Goal: Navigation & Orientation: Understand site structure

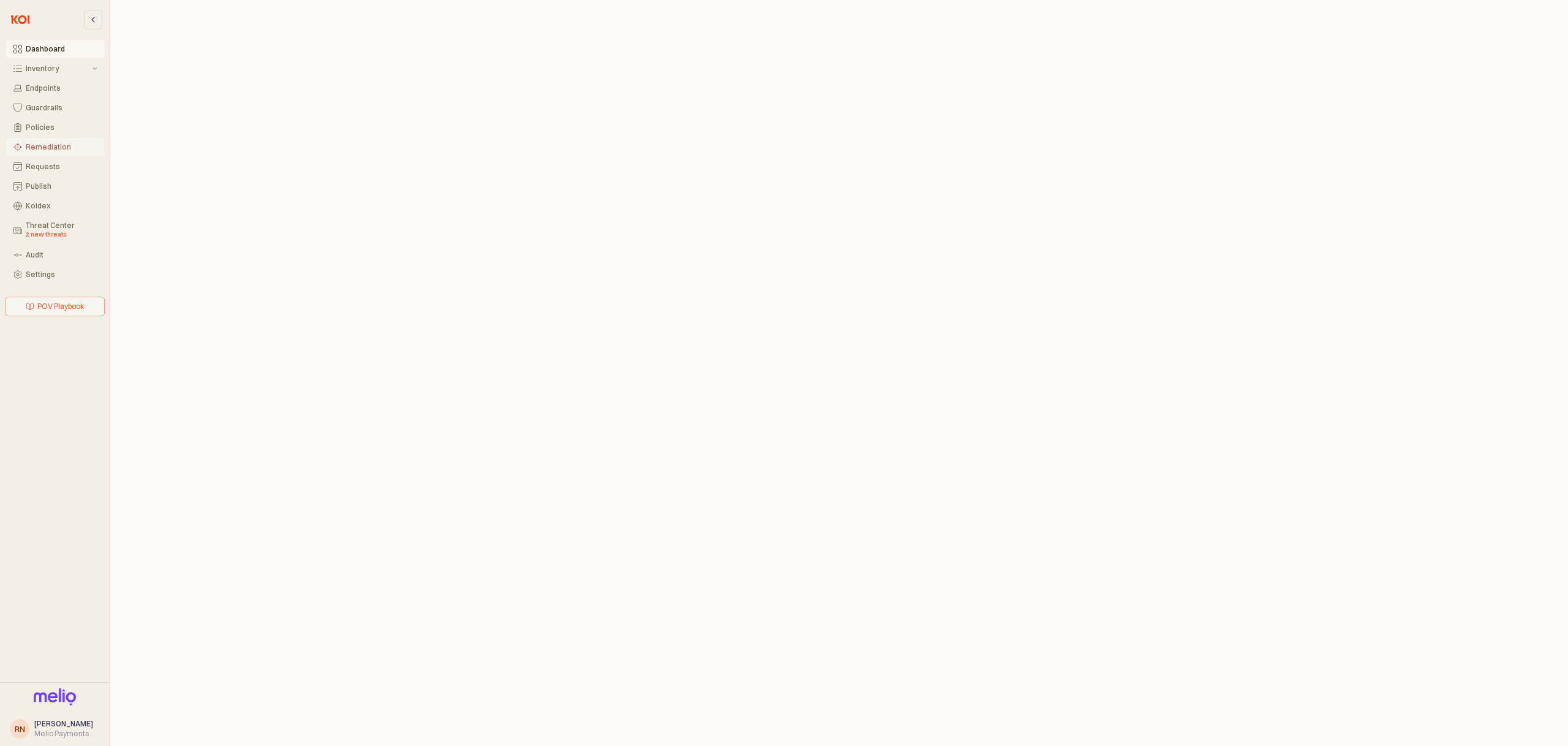
click at [56, 141] on button "Remediation" at bounding box center [55, 147] width 99 height 18
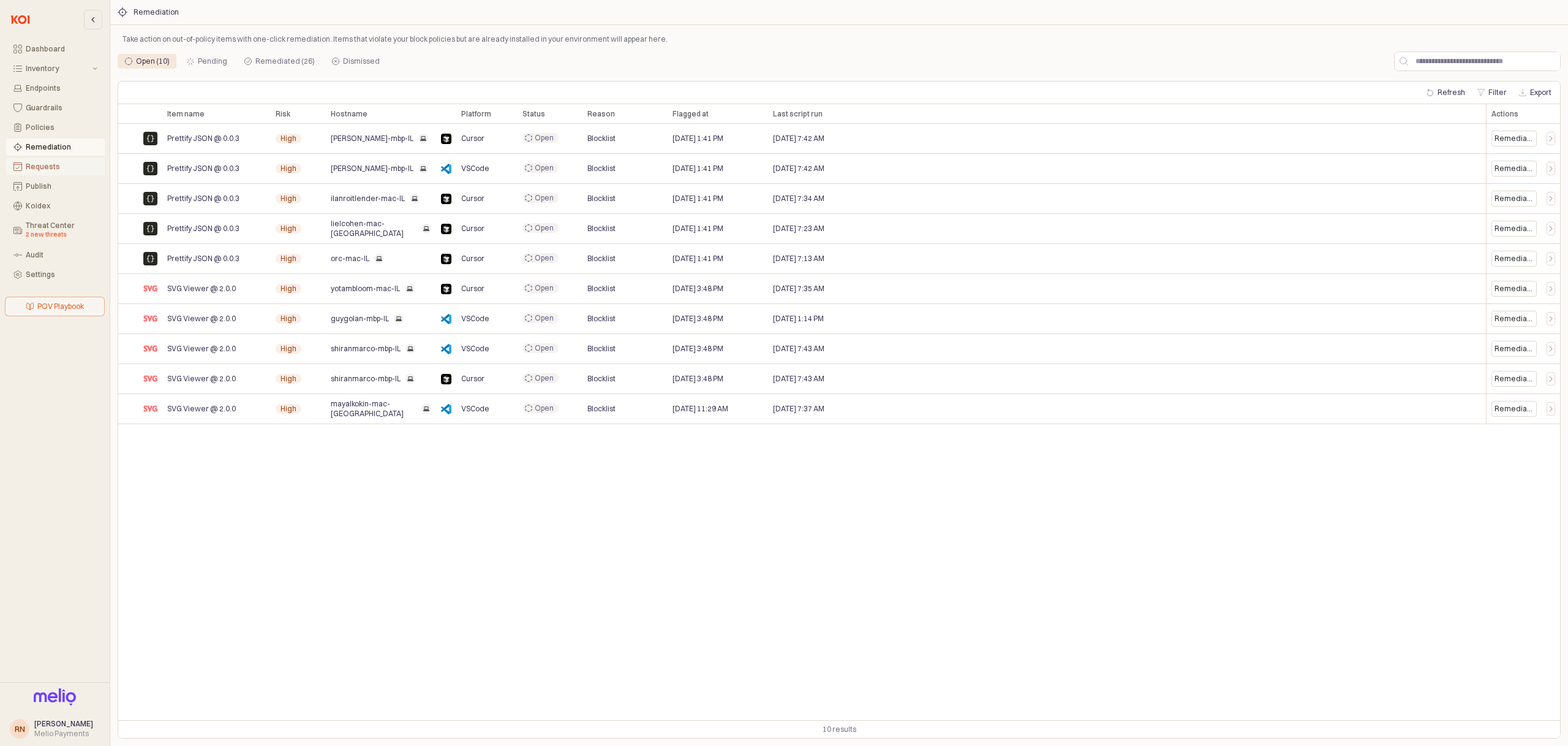
click at [61, 167] on div "Requests" at bounding box center [62, 166] width 72 height 8
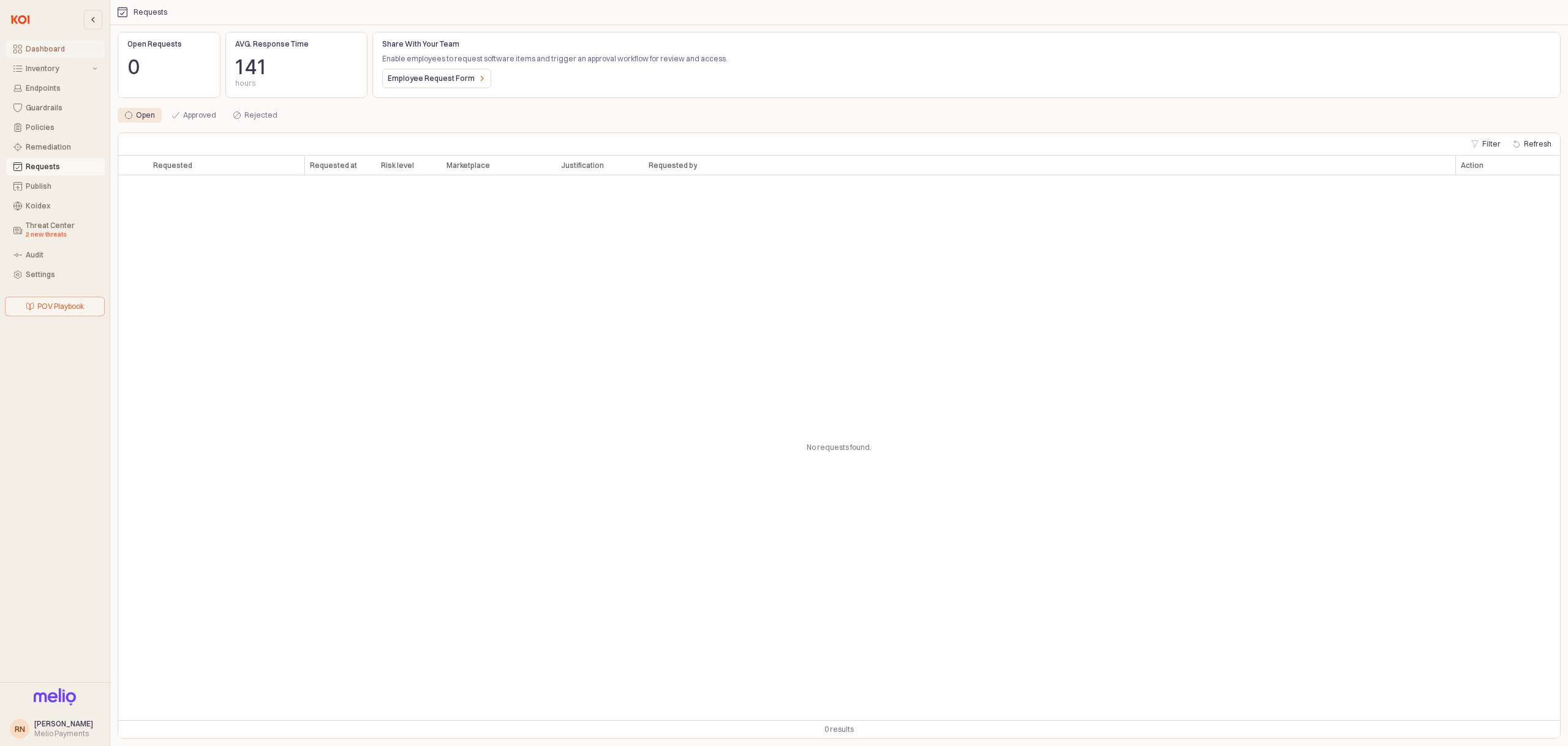
click at [62, 56] on button "Dashboard" at bounding box center [55, 48] width 99 height 18
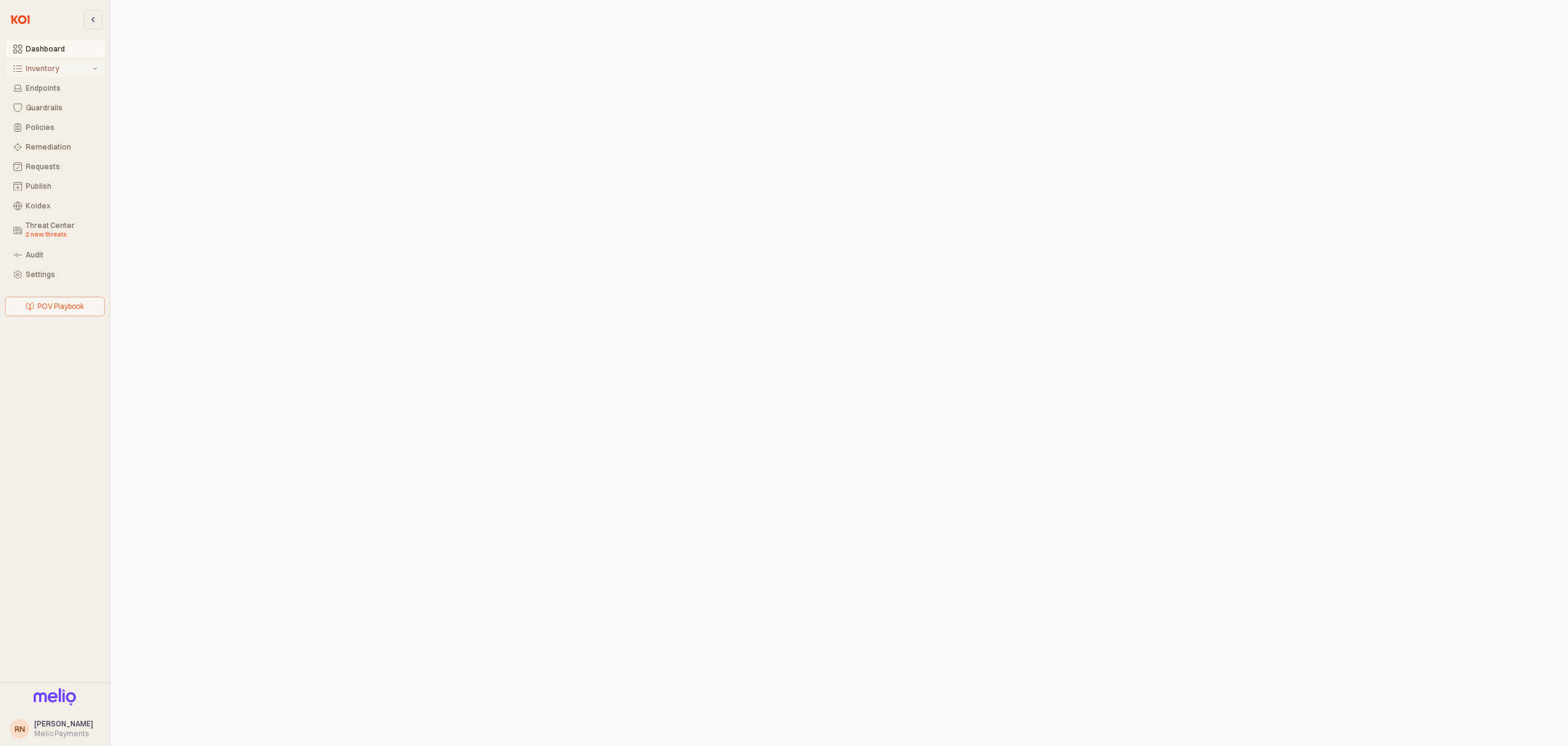
click at [65, 74] on button "Inventory" at bounding box center [55, 69] width 99 height 18
click at [51, 136] on div "Action required" at bounding box center [63, 137] width 68 height 10
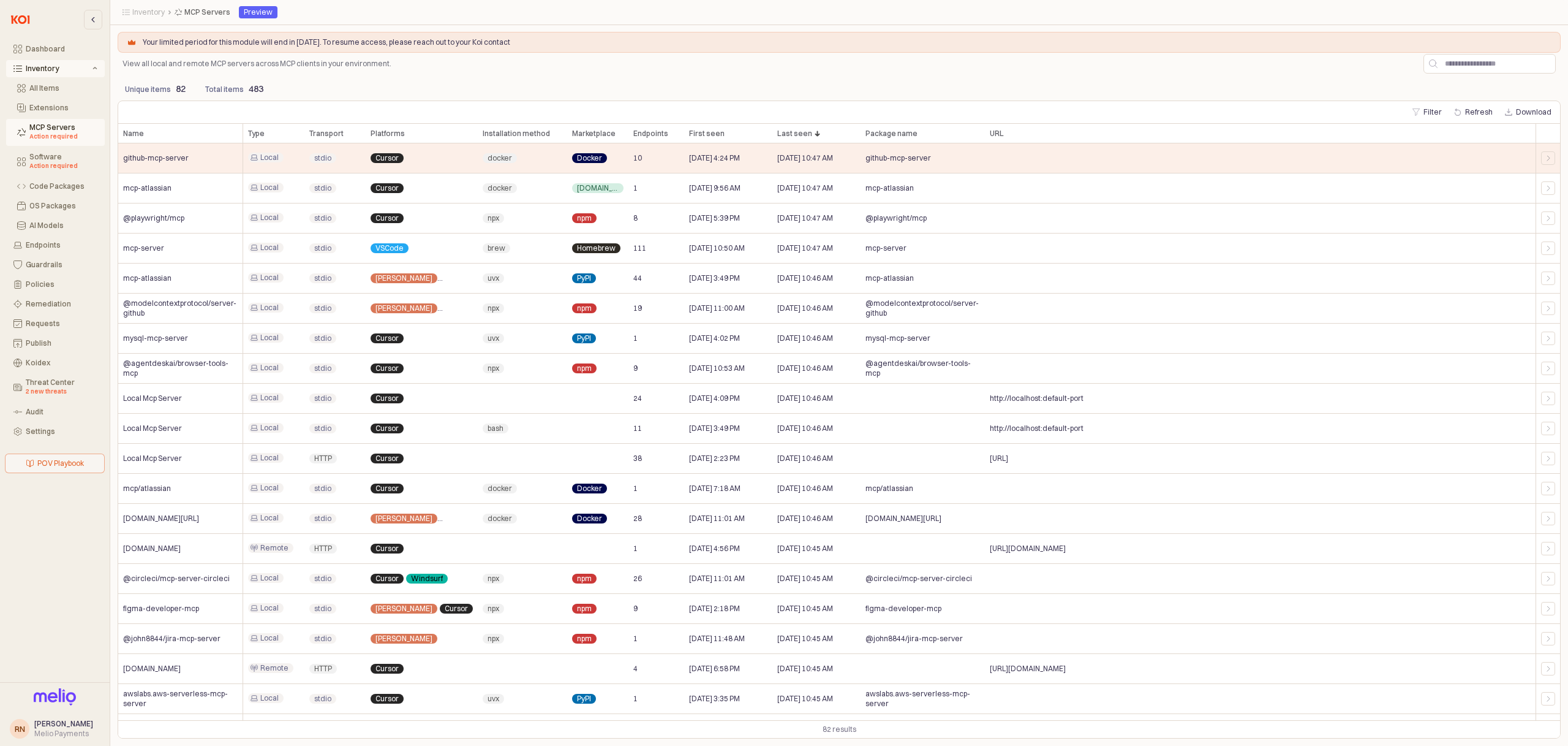
click at [288, 47] on p "Your limited period for this module will end in [DATE]. To resume access, pleas…" at bounding box center [845, 43] width 1404 height 10
click at [387, 66] on p "View all local and remote MCP servers across MCP clients in your environment." at bounding box center [266, 63] width 286 height 11
click at [427, 76] on div "Unique items 82 Total items 483" at bounding box center [839, 88] width 1443 height 24
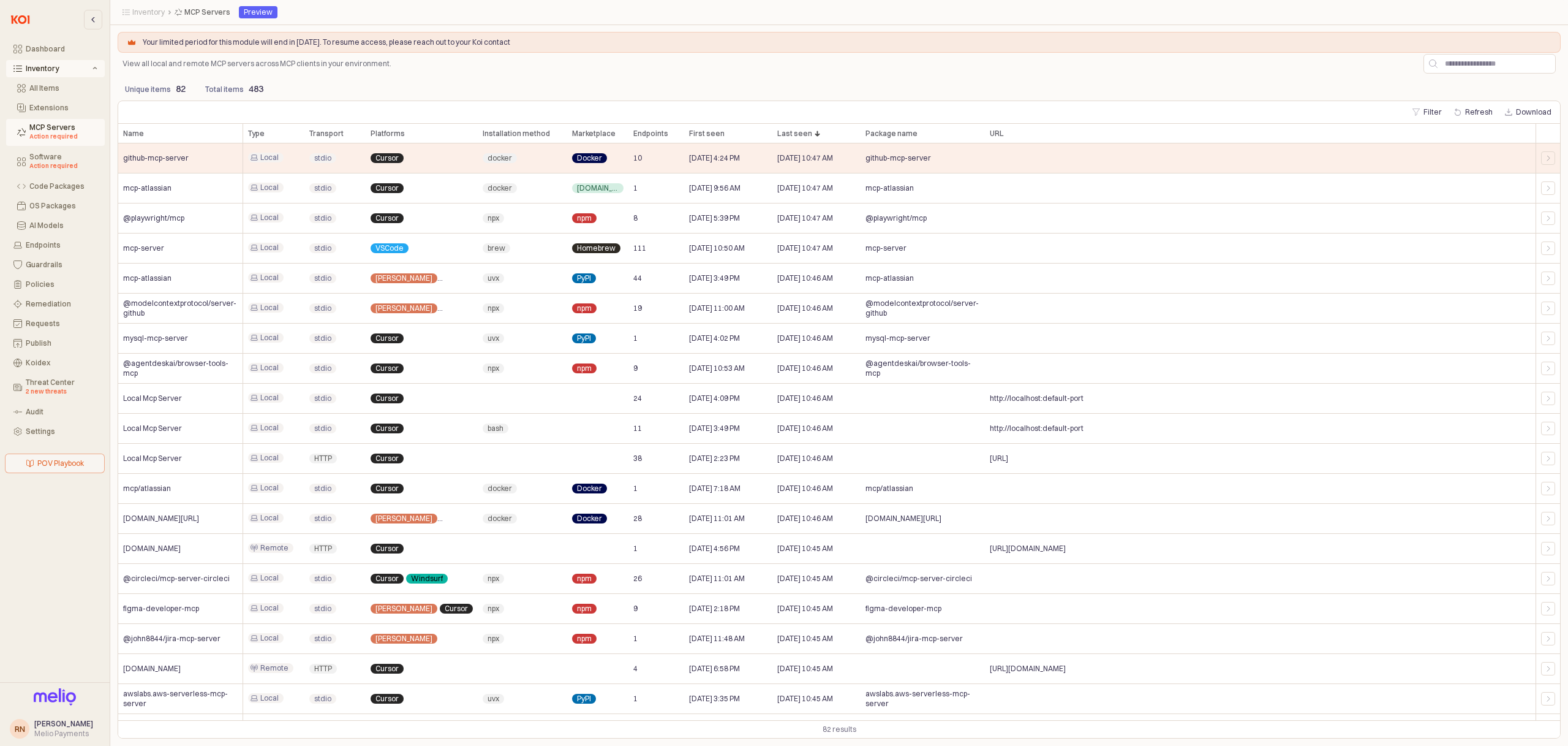
click at [483, 69] on div "View all local and remote MCP servers across MCP clients in your environment." at bounding box center [839, 63] width 1443 height 24
click at [52, 44] on button "Dashboard" at bounding box center [55, 48] width 99 height 18
